Goal: Task Accomplishment & Management: Use online tool/utility

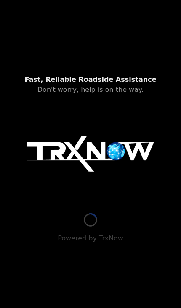
click at [126, 172] on img at bounding box center [90, 154] width 127 height 36
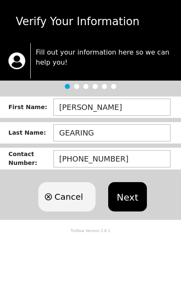
click at [130, 198] on button "Next" at bounding box center [127, 196] width 38 height 29
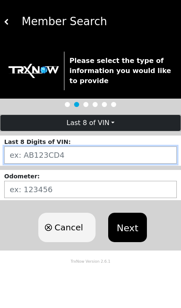
click at [139, 153] on input "string" at bounding box center [90, 155] width 172 height 17
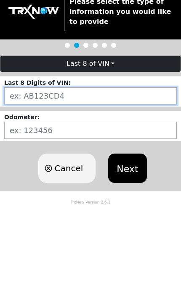
click at [50, 147] on input "string" at bounding box center [90, 155] width 172 height 17
paste input "BFB02212"
type input "BFB02212"
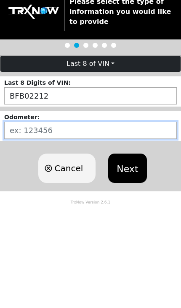
click at [32, 181] on input "number" at bounding box center [90, 189] width 172 height 17
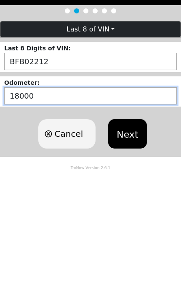
type input "180000"
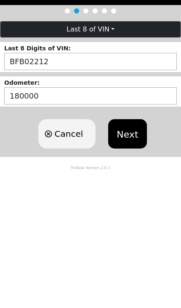
click at [121, 213] on button "Next" at bounding box center [127, 227] width 38 height 29
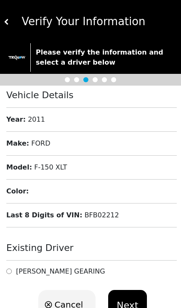
click at [69, 276] on h6 "[PERSON_NAME]" at bounding box center [60, 272] width 89 height 8
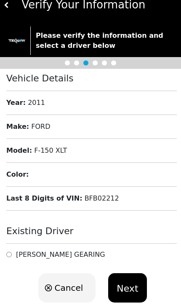
click at [118, 288] on button "Next" at bounding box center [127, 287] width 38 height 29
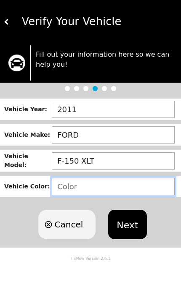
click at [134, 181] on input "text" at bounding box center [113, 186] width 123 height 17
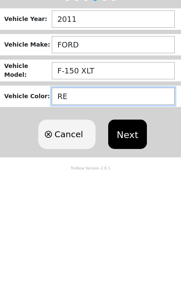
type input "RED"
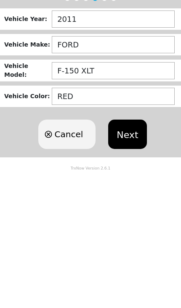
click at [137, 210] on button "Next" at bounding box center [127, 224] width 38 height 29
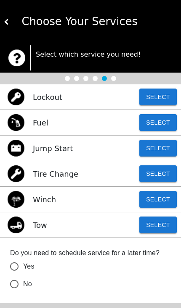
click at [152, 149] on button "Select" at bounding box center [157, 148] width 37 height 17
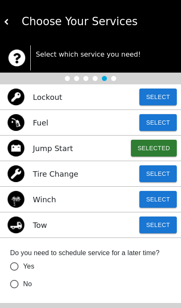
click at [53, 287] on label "No" at bounding box center [84, 285] width 158 height 18
click at [23, 287] on input "No" at bounding box center [14, 285] width 18 height 18
radio input "false"
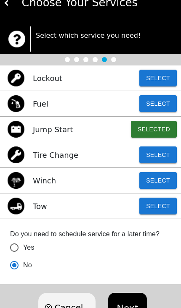
click at [126, 300] on button "Next" at bounding box center [127, 307] width 38 height 29
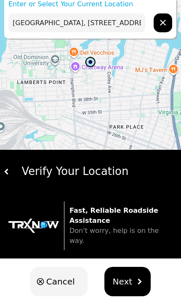
click at [50, 18] on input "Newport News House, 1015 W 45th St, Norfolk, VA 23508, USA" at bounding box center [76, 22] width 137 height 19
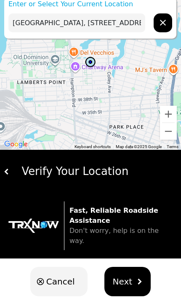
scroll to position [0, 0]
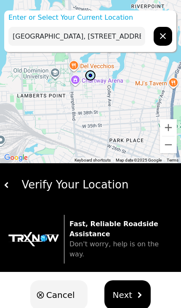
click at [106, 34] on input "Newport News House, 1015 W 45th St, Norfolk, VA 23508, USA" at bounding box center [76, 36] width 137 height 19
click at [83, 33] on input "Newport News House, 1015 W 45th St, Norfolk, VA 23508, USA" at bounding box center [76, 36] width 137 height 19
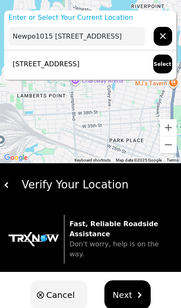
click at [100, 36] on input "Newpo1015 W 45th St, Norfolk, VA 23508, USA" at bounding box center [76, 36] width 137 height 19
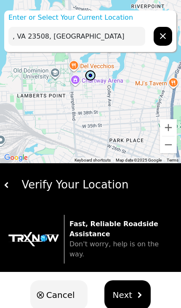
type input ", VA 23508, USA"
click at [162, 38] on icon "hidden" at bounding box center [163, 36] width 10 height 10
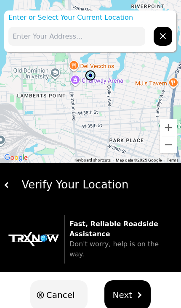
click at [58, 34] on input "text" at bounding box center [76, 36] width 137 height 19
click at [42, 33] on input "text" at bounding box center [76, 36] width 137 height 19
paste input "BFB02212"
type input "B"
click at [53, 36] on input "text" at bounding box center [76, 36] width 137 height 19
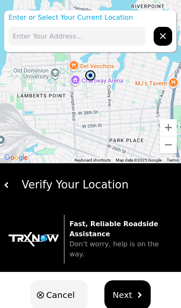
paste input "4100 Colley Ave Norfolk, VA 23508 United States"
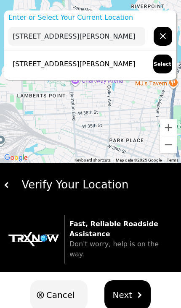
click at [44, 59] on p "4100 Colley Ave, Norfolk, VA 23508, USA" at bounding box center [71, 64] width 127 height 10
type input "4100 Colley Ave, Norfolk, VA 23508, USA"
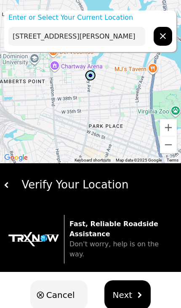
click at [128, 281] on button "Next" at bounding box center [127, 295] width 47 height 29
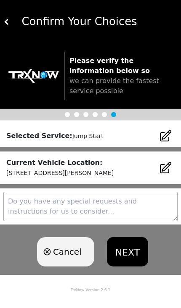
click at [122, 244] on button "NEXT" at bounding box center [127, 251] width 41 height 29
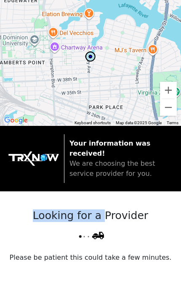
click at [128, 242] on div "Looking for a Provider Please be patient this could take a few minutes." at bounding box center [90, 255] width 181 height 126
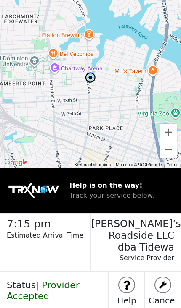
click at [158, 278] on img at bounding box center [162, 285] width 15 height 15
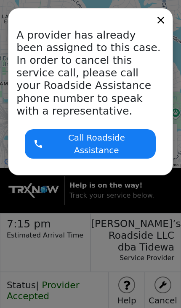
click at [131, 101] on h2 "A provider has already been assigned to this case. In order to cancel this serv…" at bounding box center [89, 73] width 147 height 88
click at [162, 23] on icon at bounding box center [161, 20] width 12 height 12
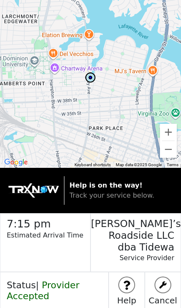
scroll to position [3, 0]
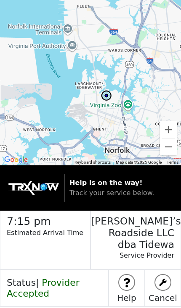
click at [164, 275] on img at bounding box center [162, 282] width 15 height 15
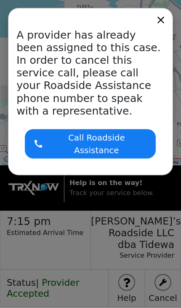
click at [123, 134] on div "Call Roadside Assistance" at bounding box center [90, 143] width 131 height 29
